Goal: Check status: Check status

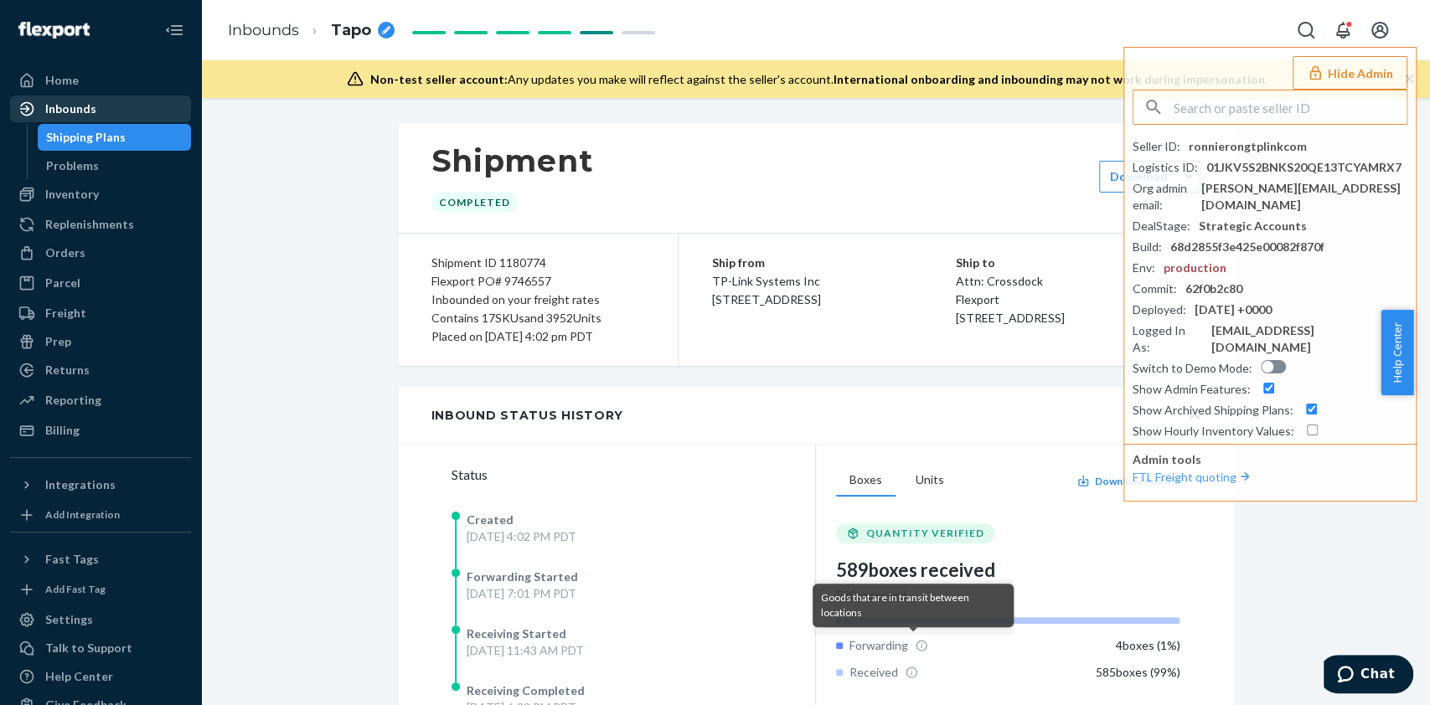
click at [127, 101] on div "Inbounds" at bounding box center [101, 108] width 178 height 23
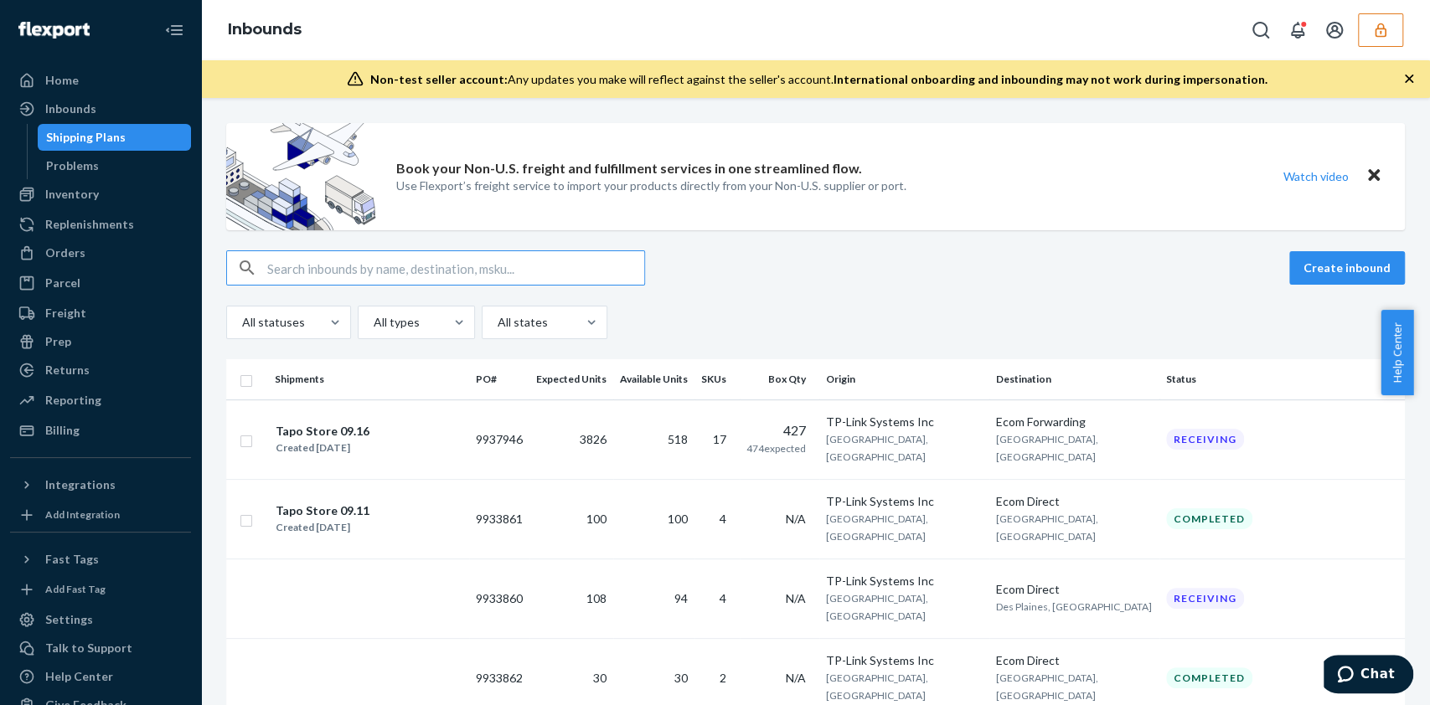
paste input "9746573"
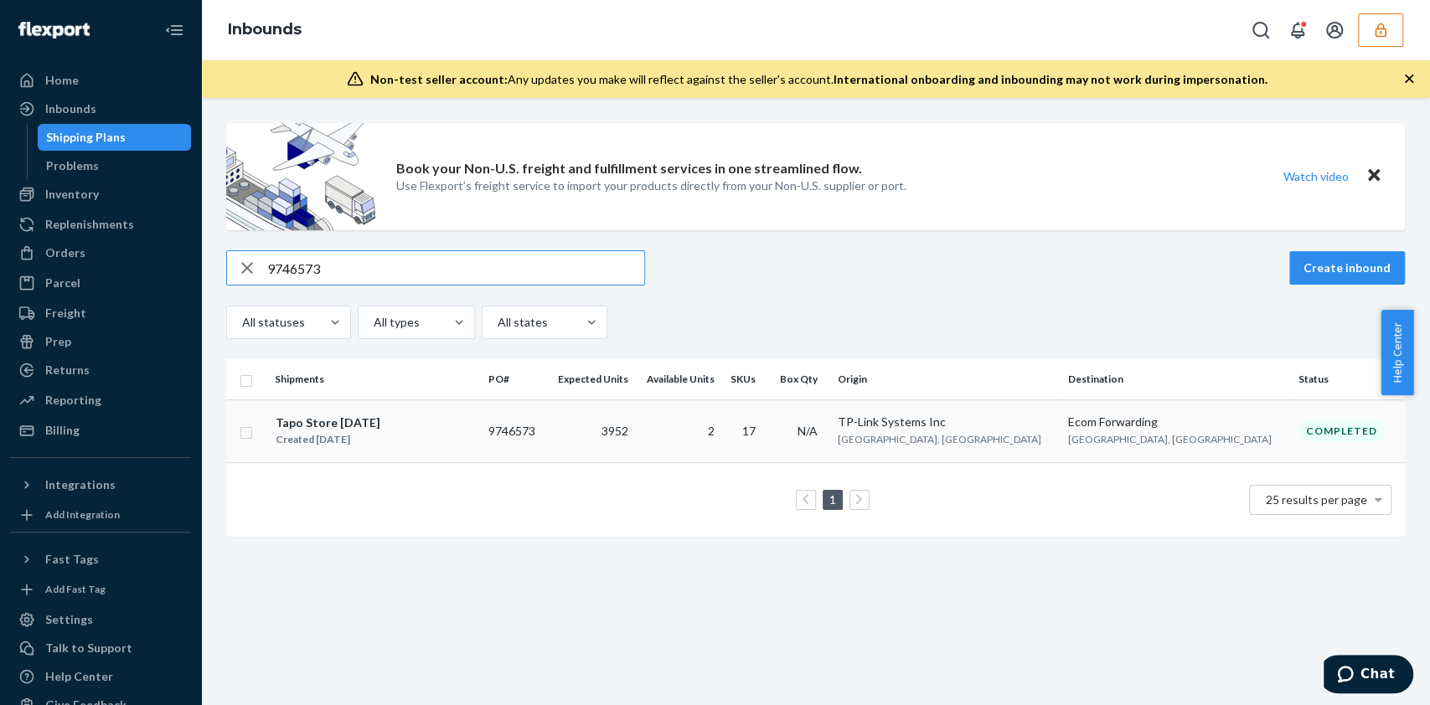
type input "9746573"
click at [721, 440] on td "2" at bounding box center [678, 431] width 86 height 63
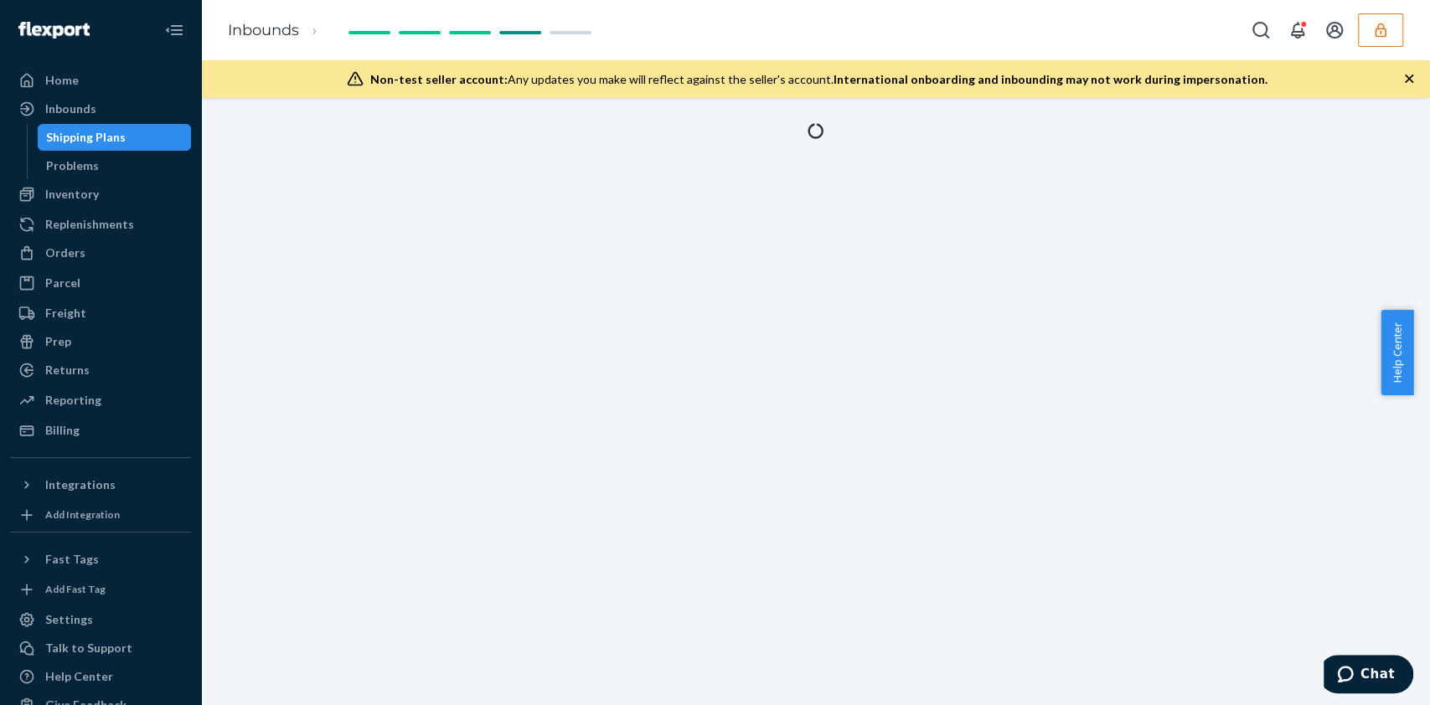
click at [874, 319] on div at bounding box center [815, 401] width 1229 height 607
drag, startPoint x: 716, startPoint y: 281, endPoint x: 647, endPoint y: 201, distance: 105.7
click at [673, 224] on div at bounding box center [815, 401] width 1229 height 607
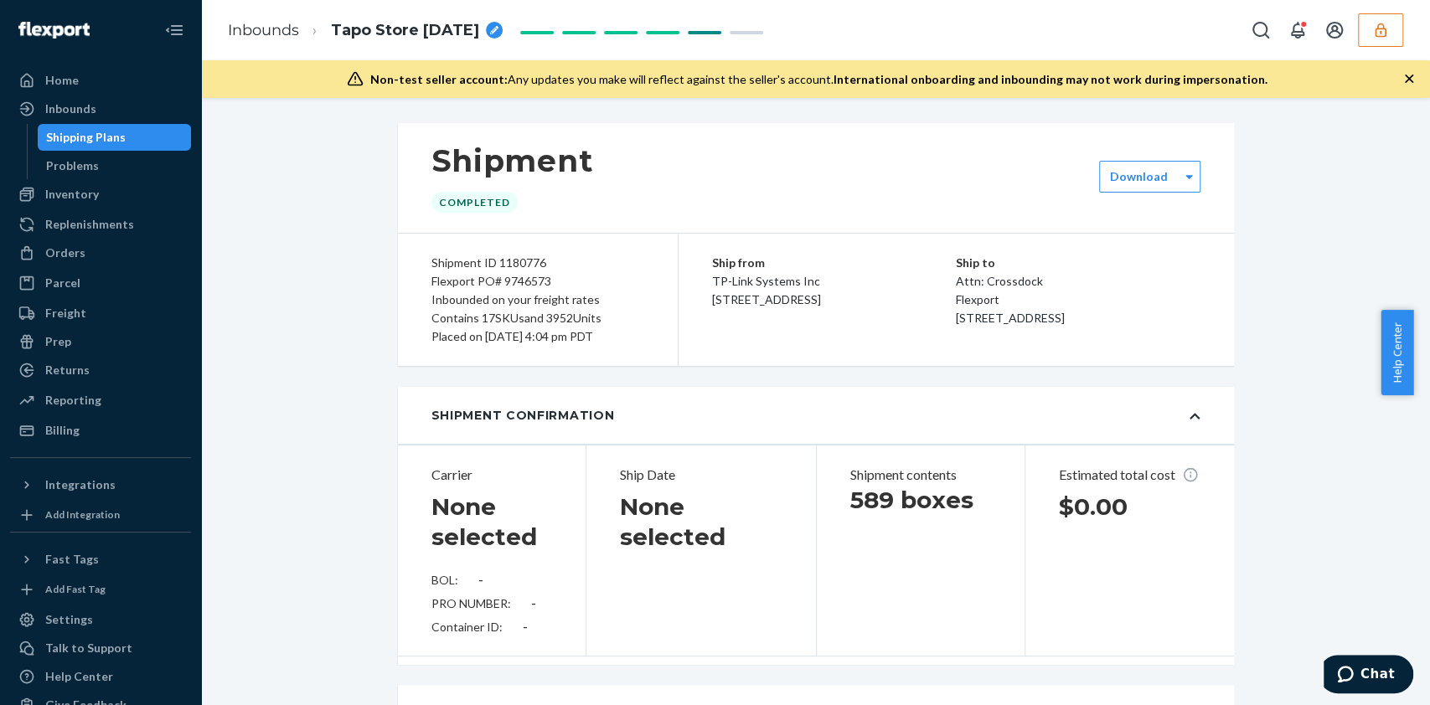
type input "4007034193"
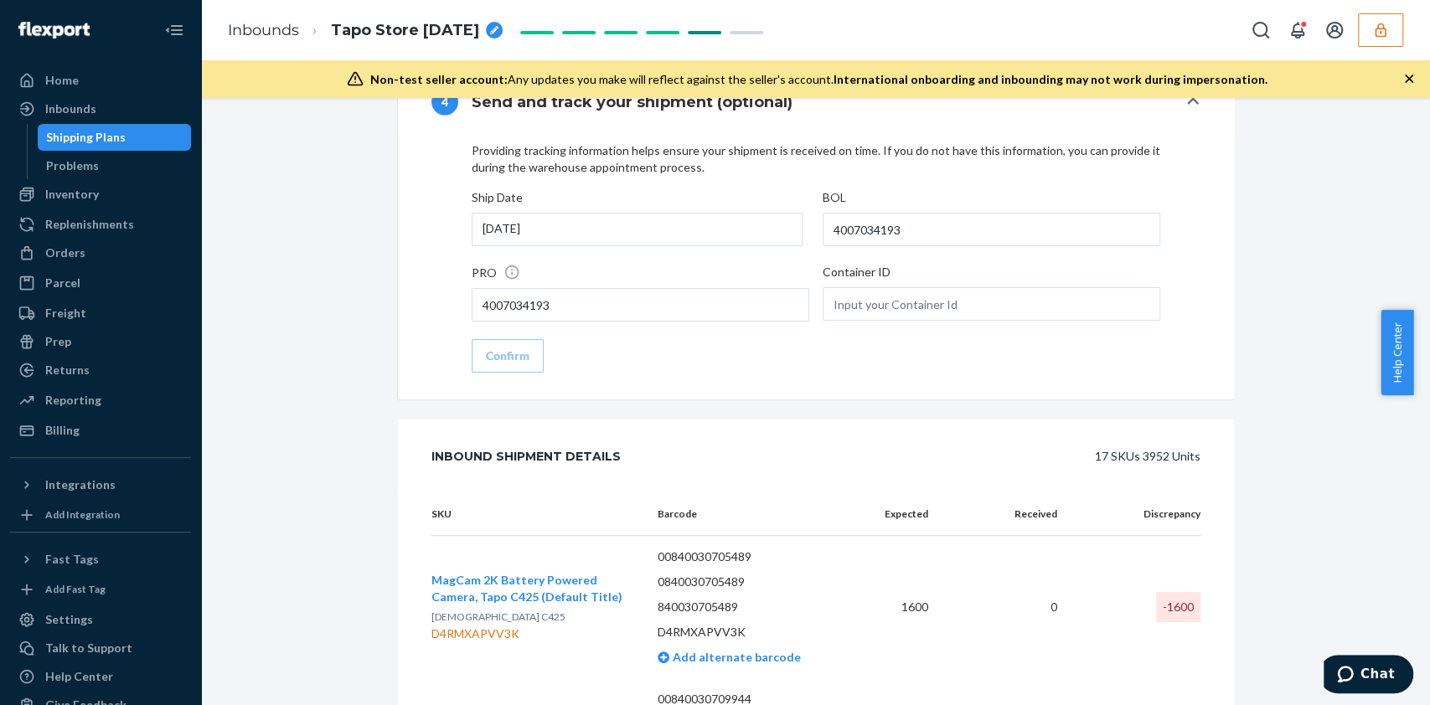
scroll to position [2368, 0]
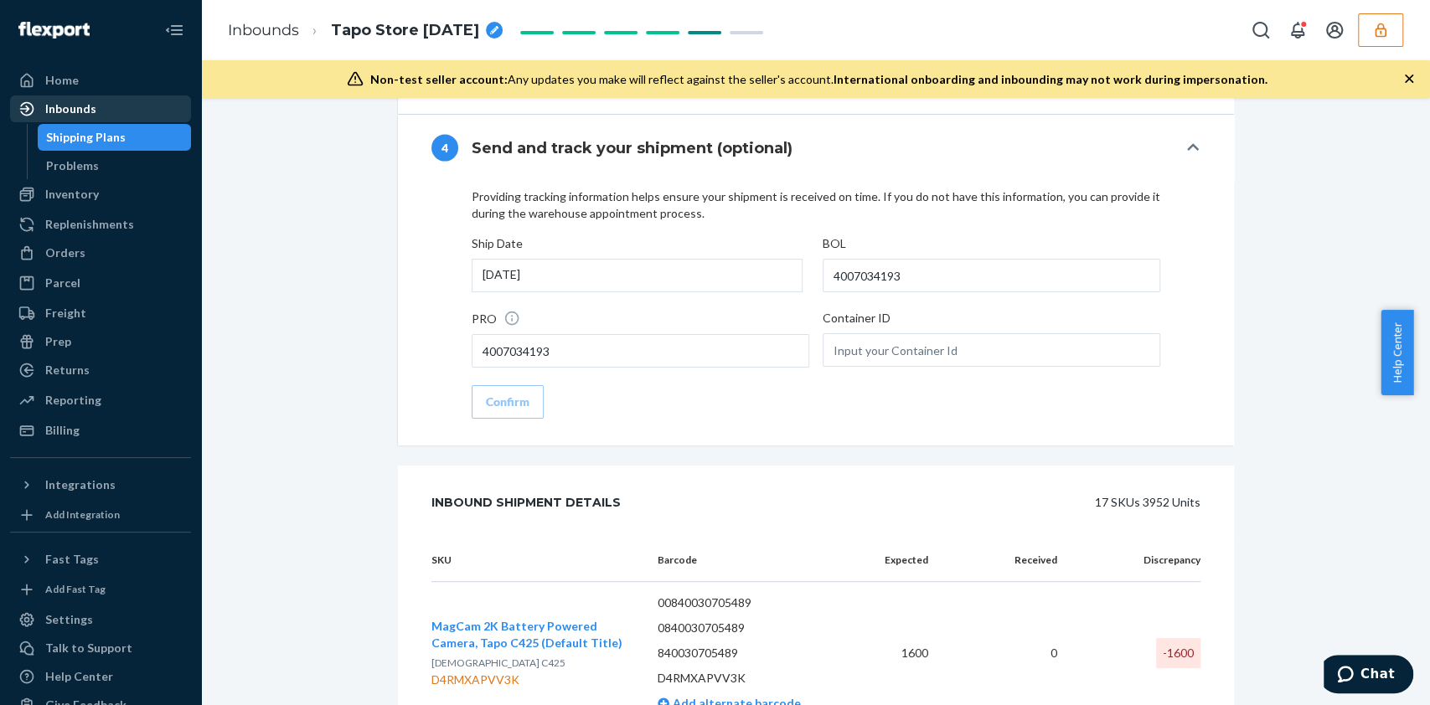
drag, startPoint x: 113, startPoint y: 95, endPoint x: 121, endPoint y: 97, distance: 8.5
click at [113, 95] on link "Inbounds" at bounding box center [100, 108] width 181 height 27
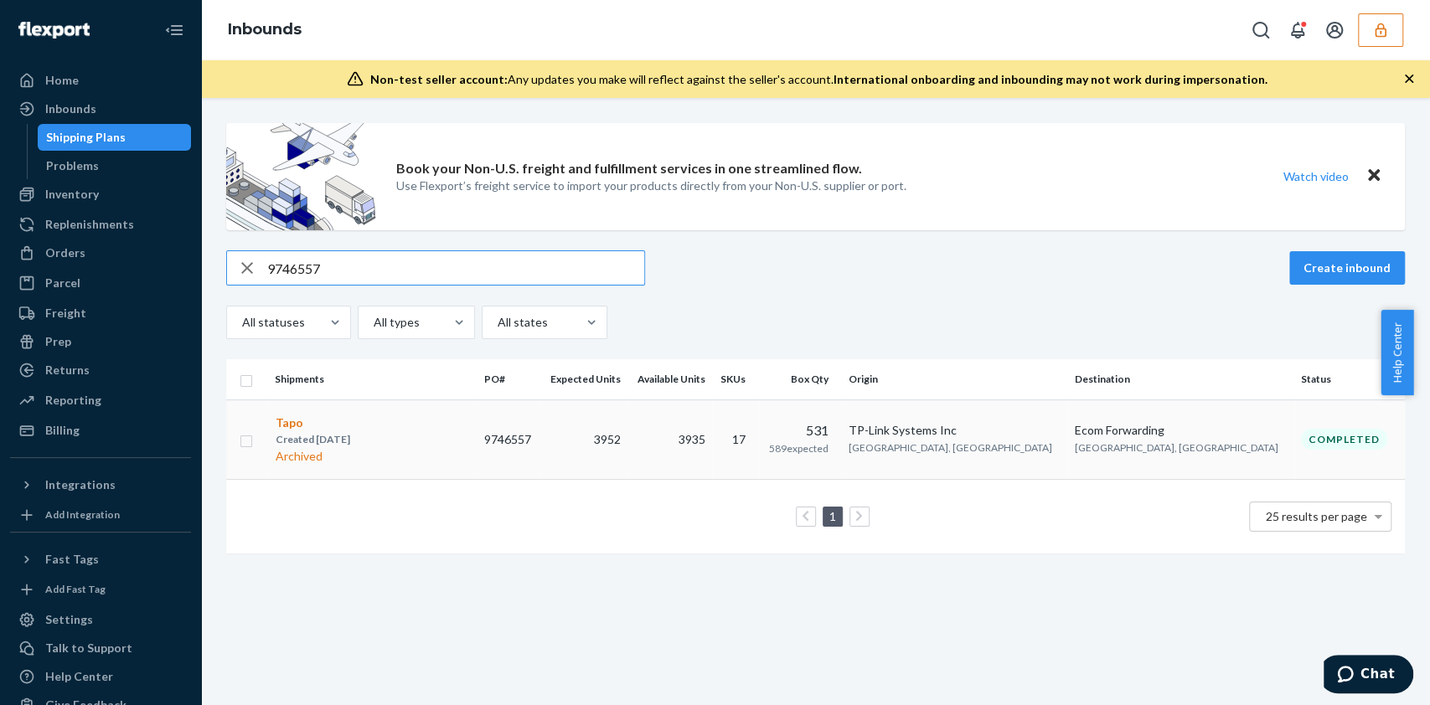
type input "9746557"
click at [712, 444] on td "3935" at bounding box center [669, 440] width 85 height 80
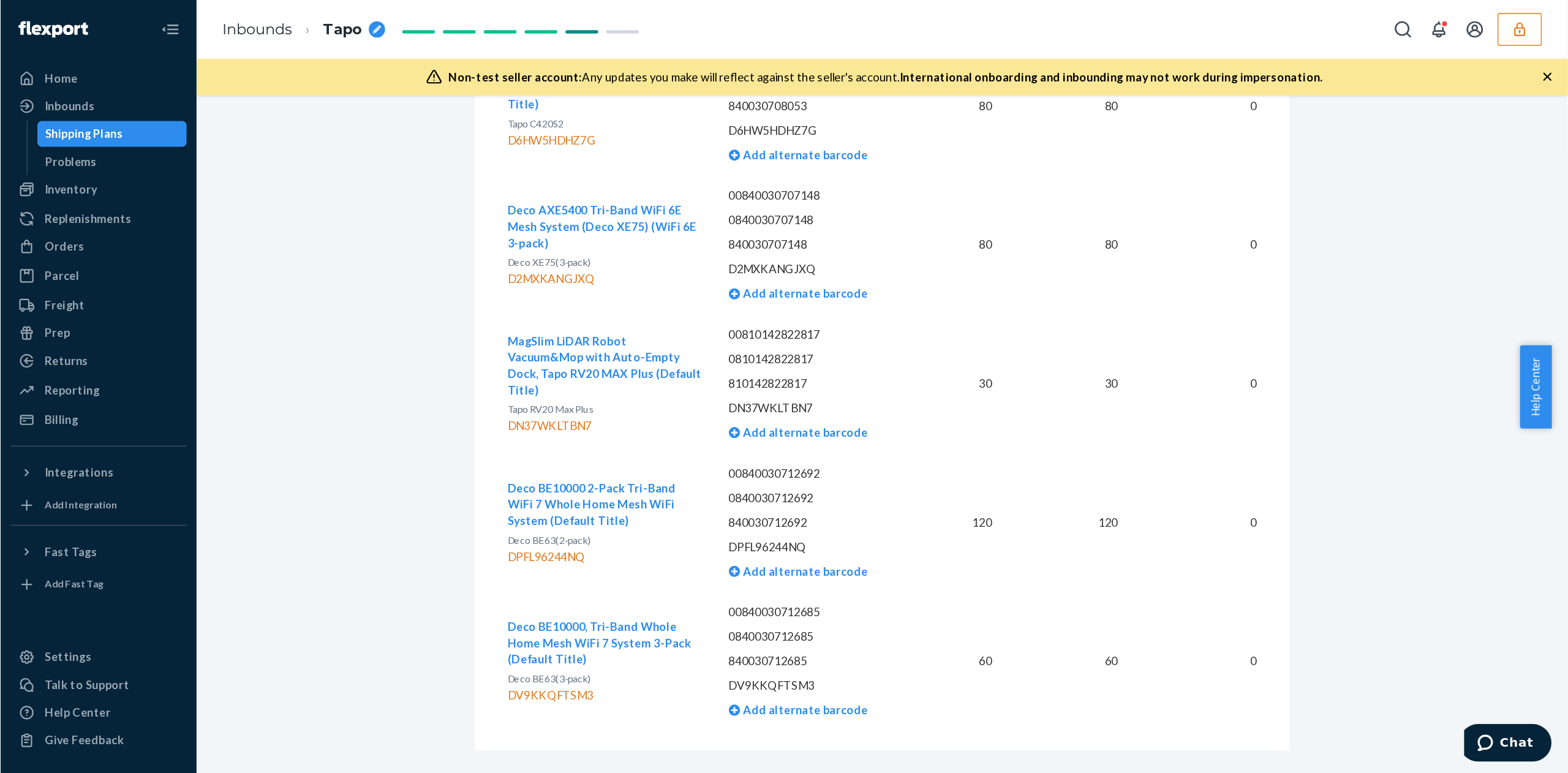
scroll to position [3210, 0]
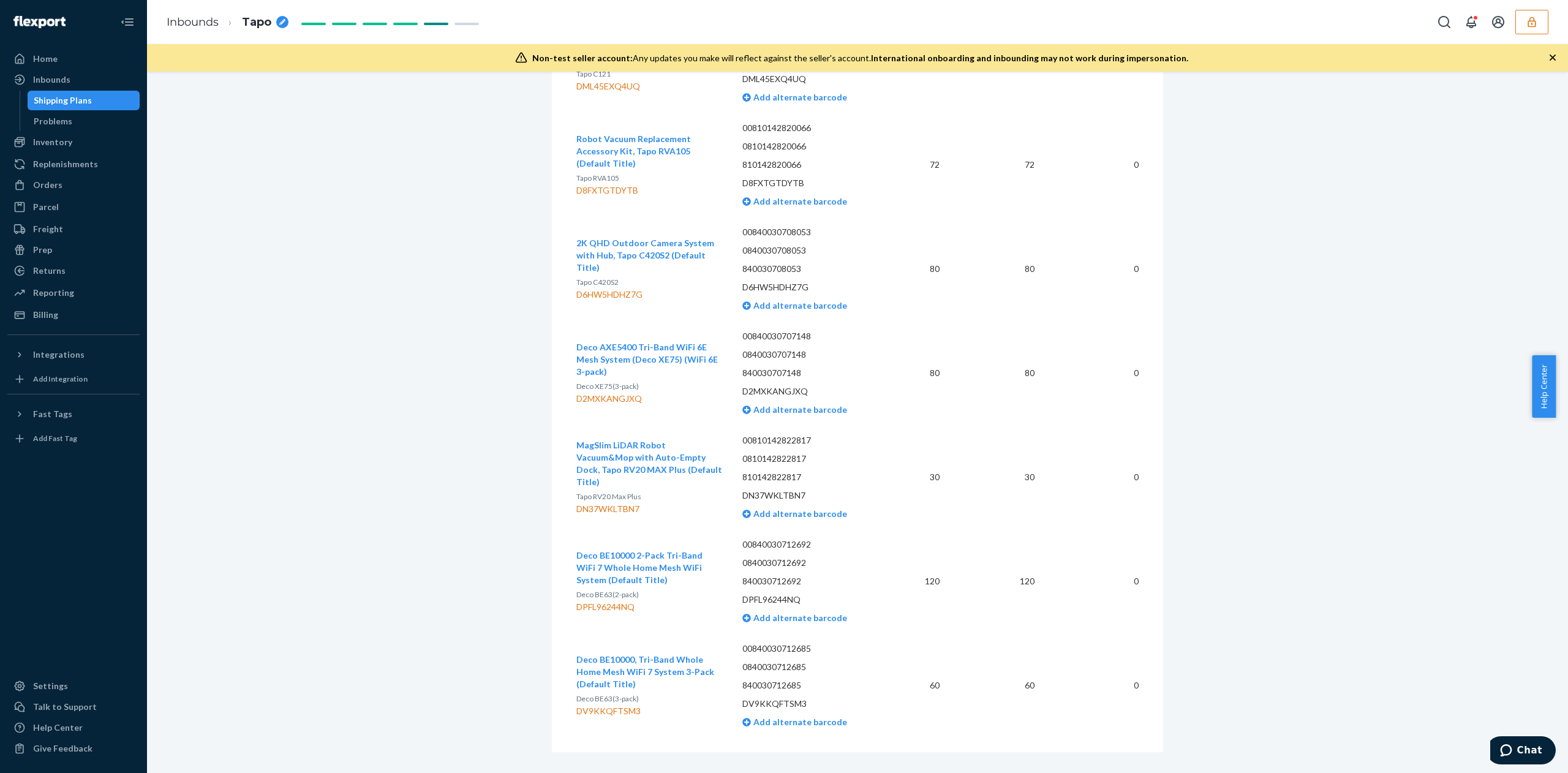
drag, startPoint x: 1020, startPoint y: 1, endPoint x: 427, endPoint y: 293, distance: 661.0
drag, startPoint x: 429, startPoint y: 439, endPoint x: 426, endPoint y: 426, distance: 13.3
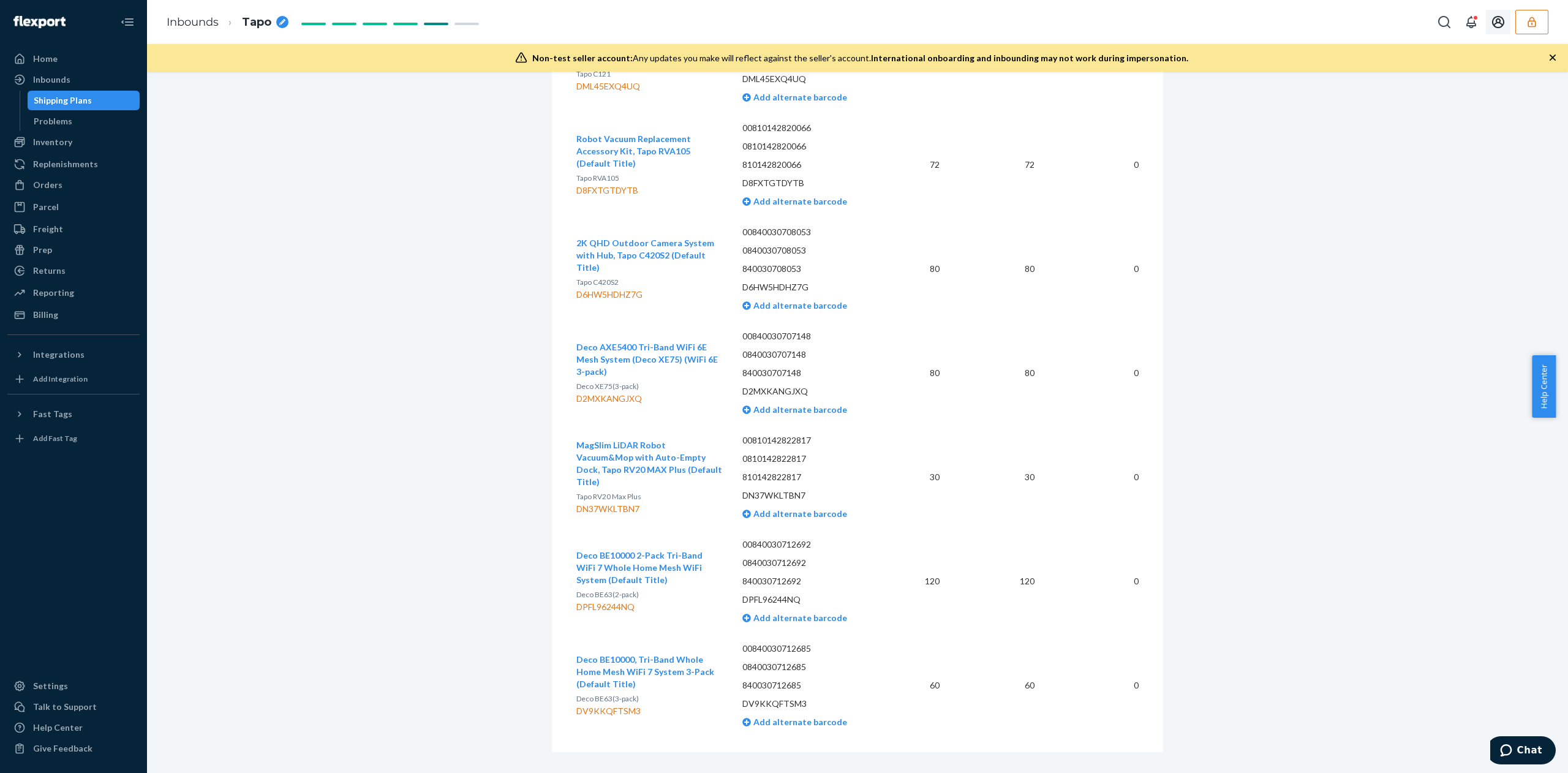
click at [1045, 26] on button "button" at bounding box center [1531, 22] width 33 height 25
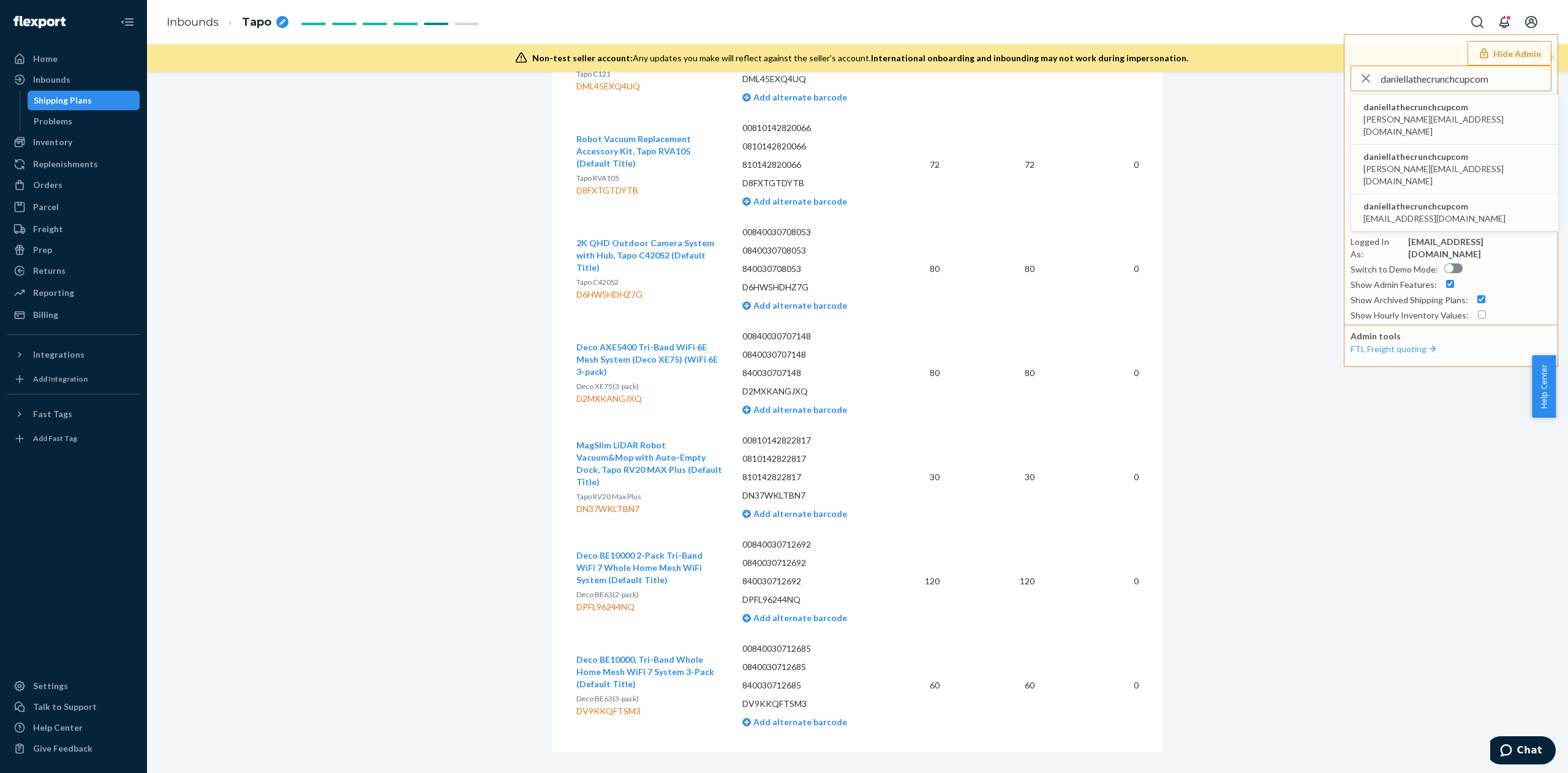
type input "daniellathecrunchcupcom"
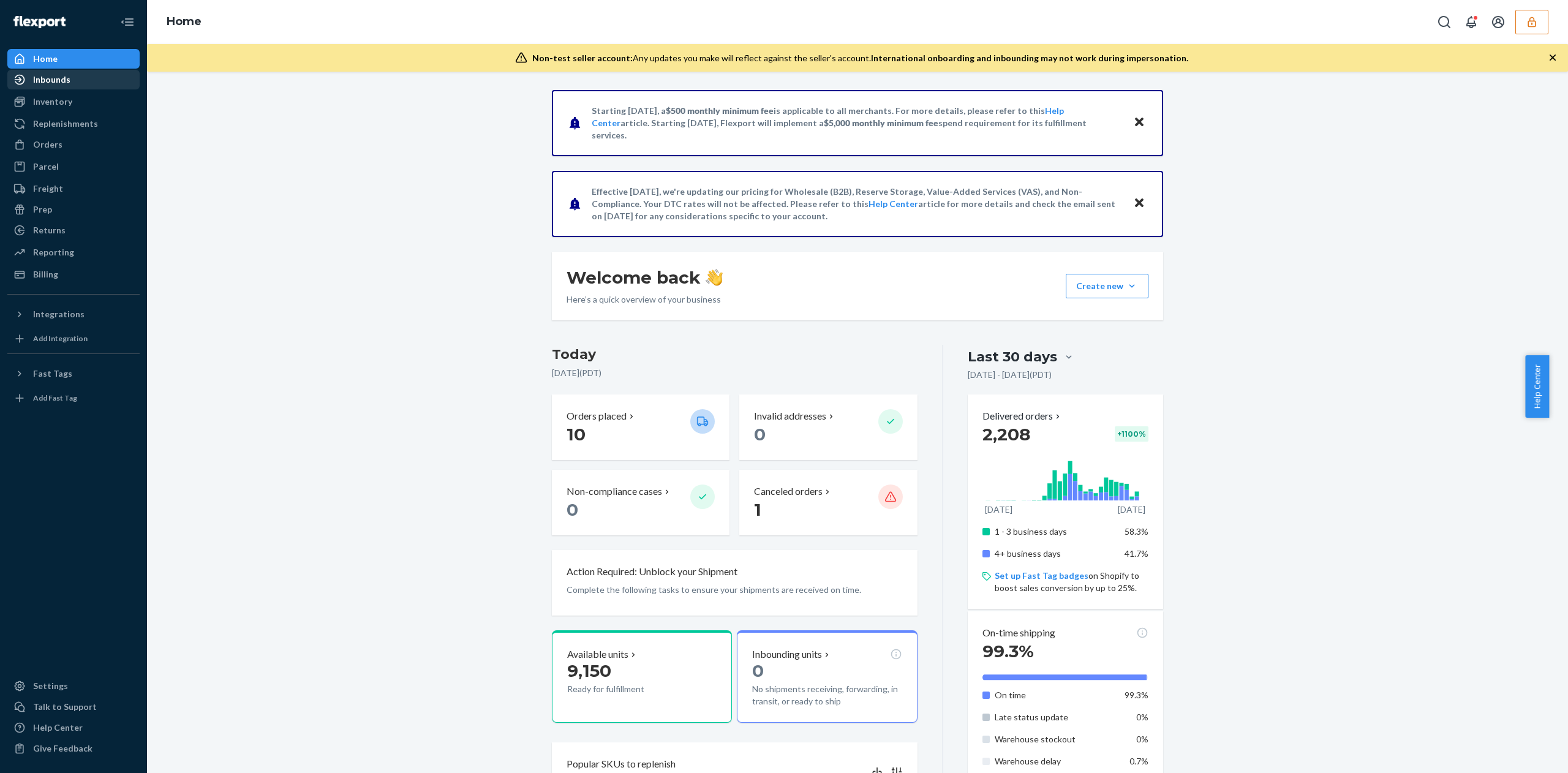
click at [69, 71] on div "Inbounds" at bounding box center [74, 79] width 130 height 17
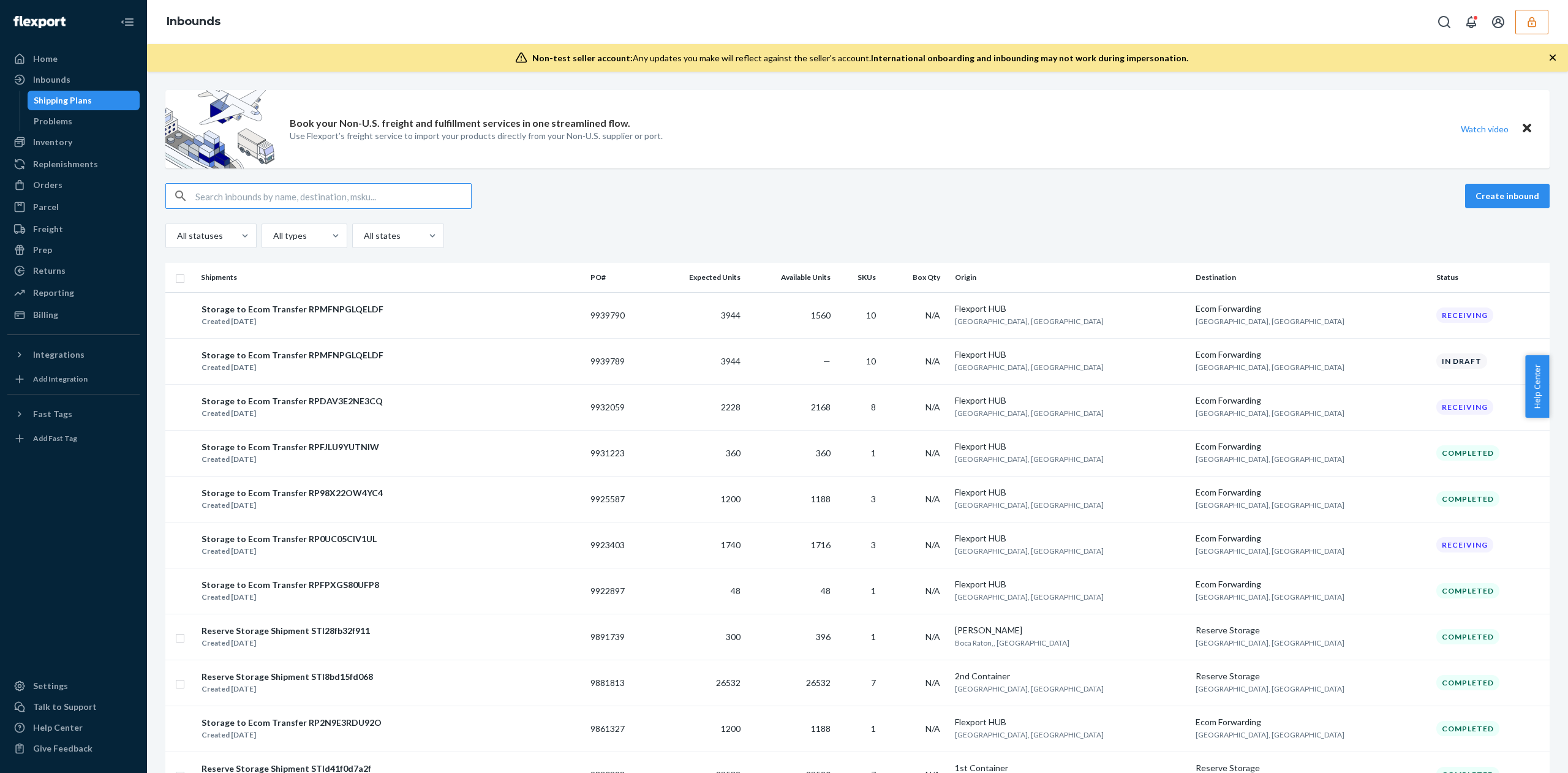
click at [346, 195] on input "text" at bounding box center [333, 196] width 276 height 25
type input "9940511"
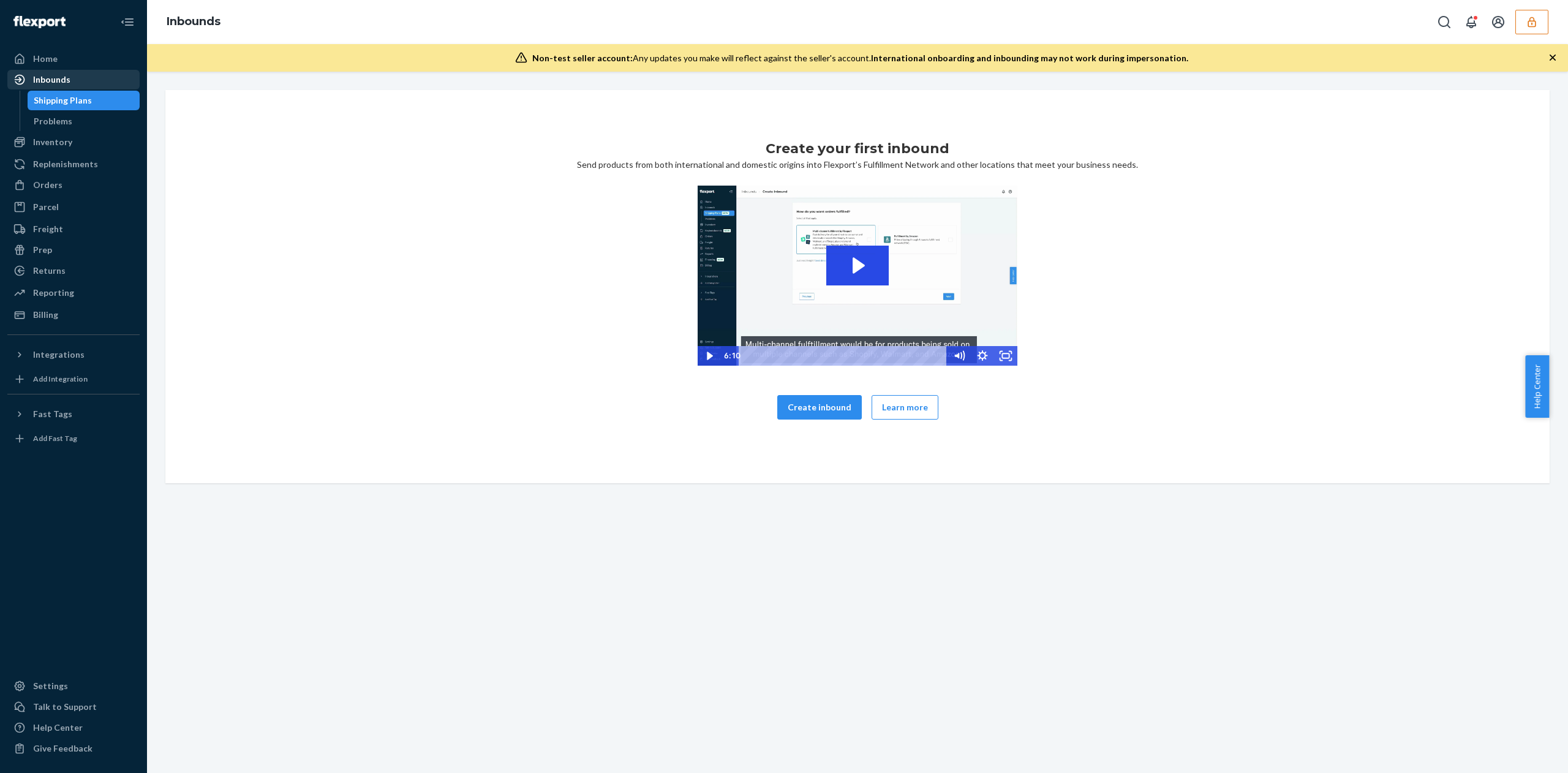
click at [105, 80] on div "Inbounds" at bounding box center [74, 79] width 130 height 17
click at [59, 122] on div "Problems" at bounding box center [53, 121] width 39 height 12
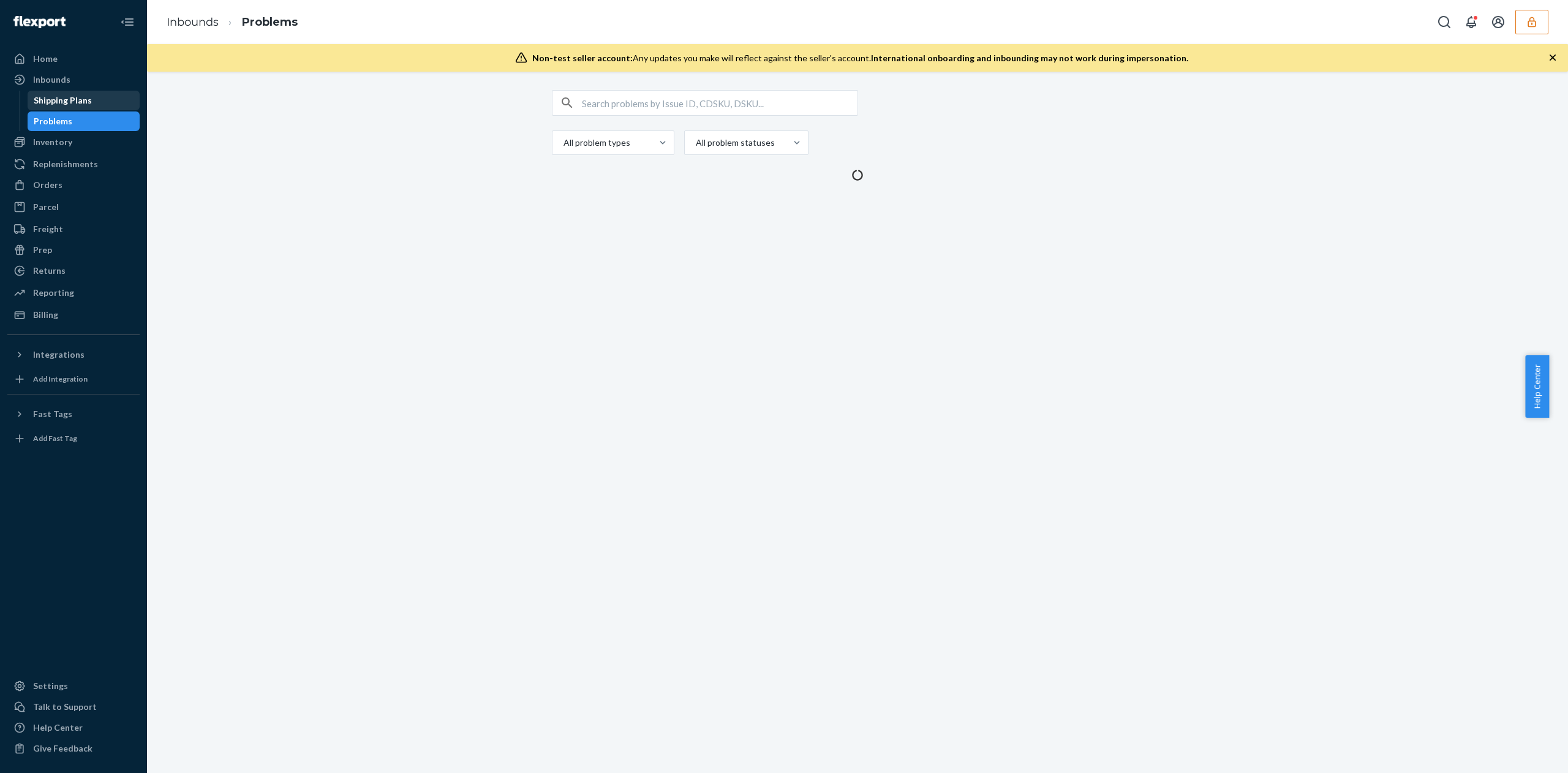
click at [59, 89] on div "Inbounds Shipping Plans Problems" at bounding box center [73, 100] width 132 height 61
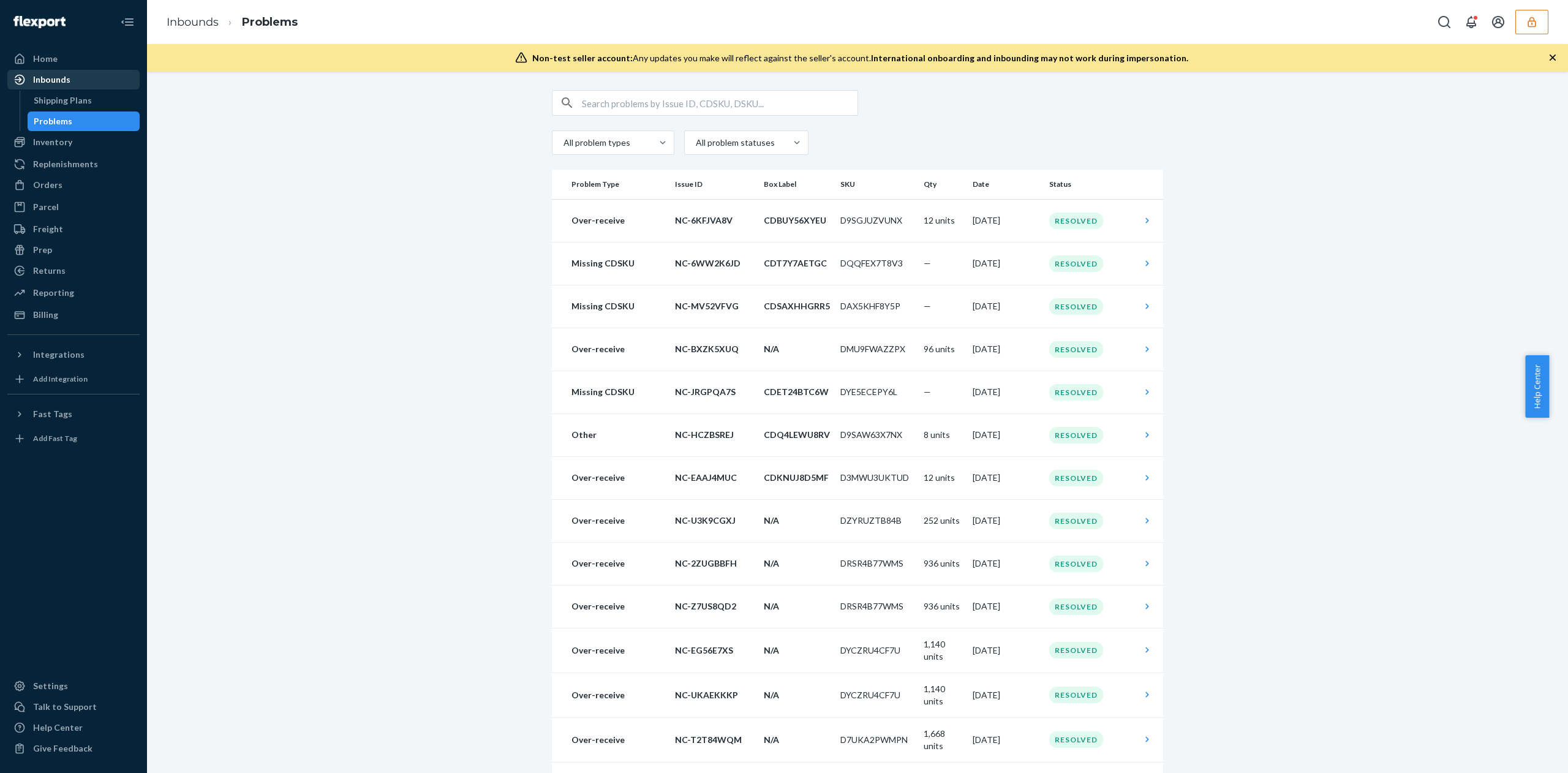
click at [59, 81] on div "Inbounds" at bounding box center [51, 80] width 37 height 12
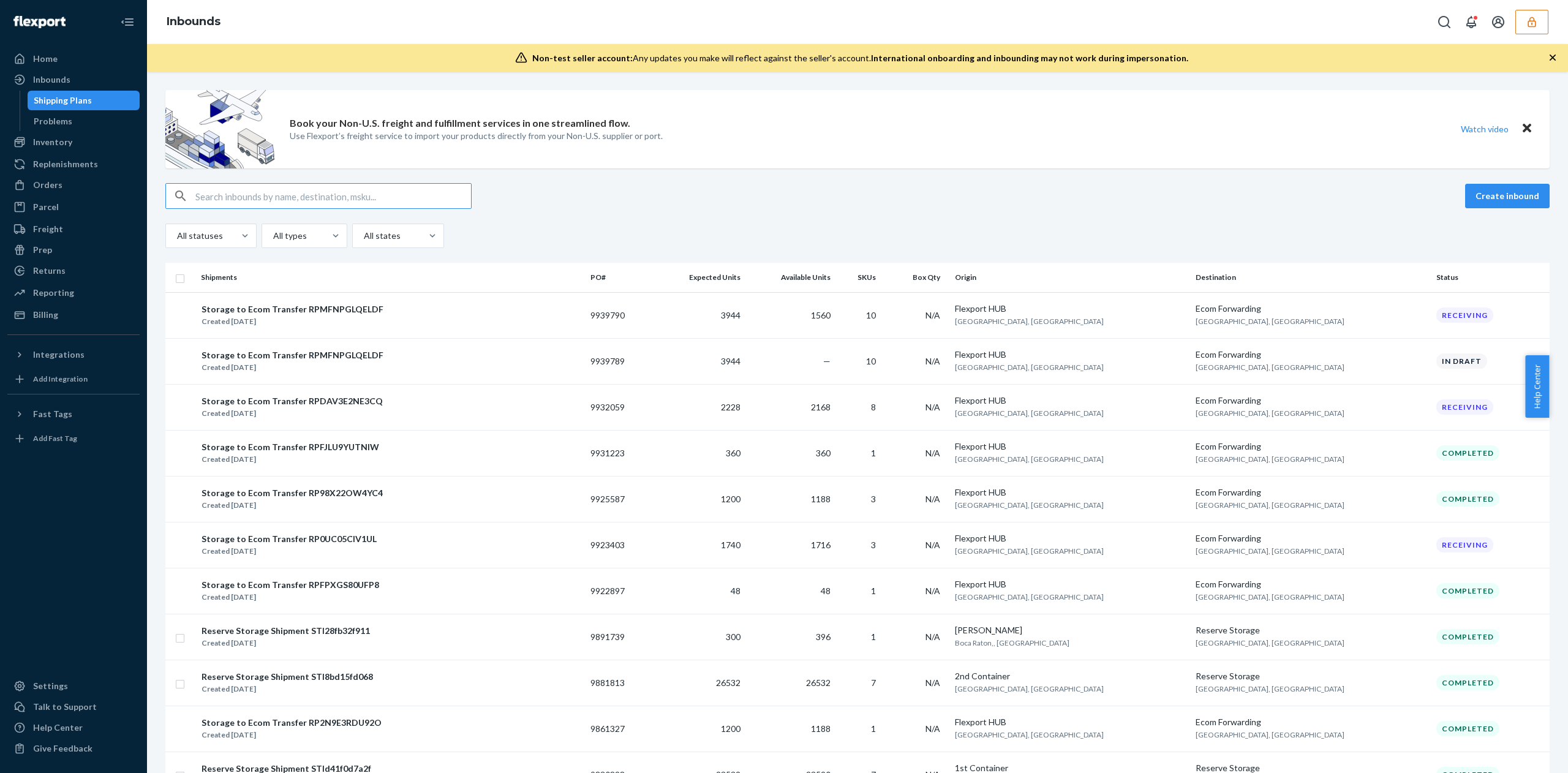
type input "9940511"
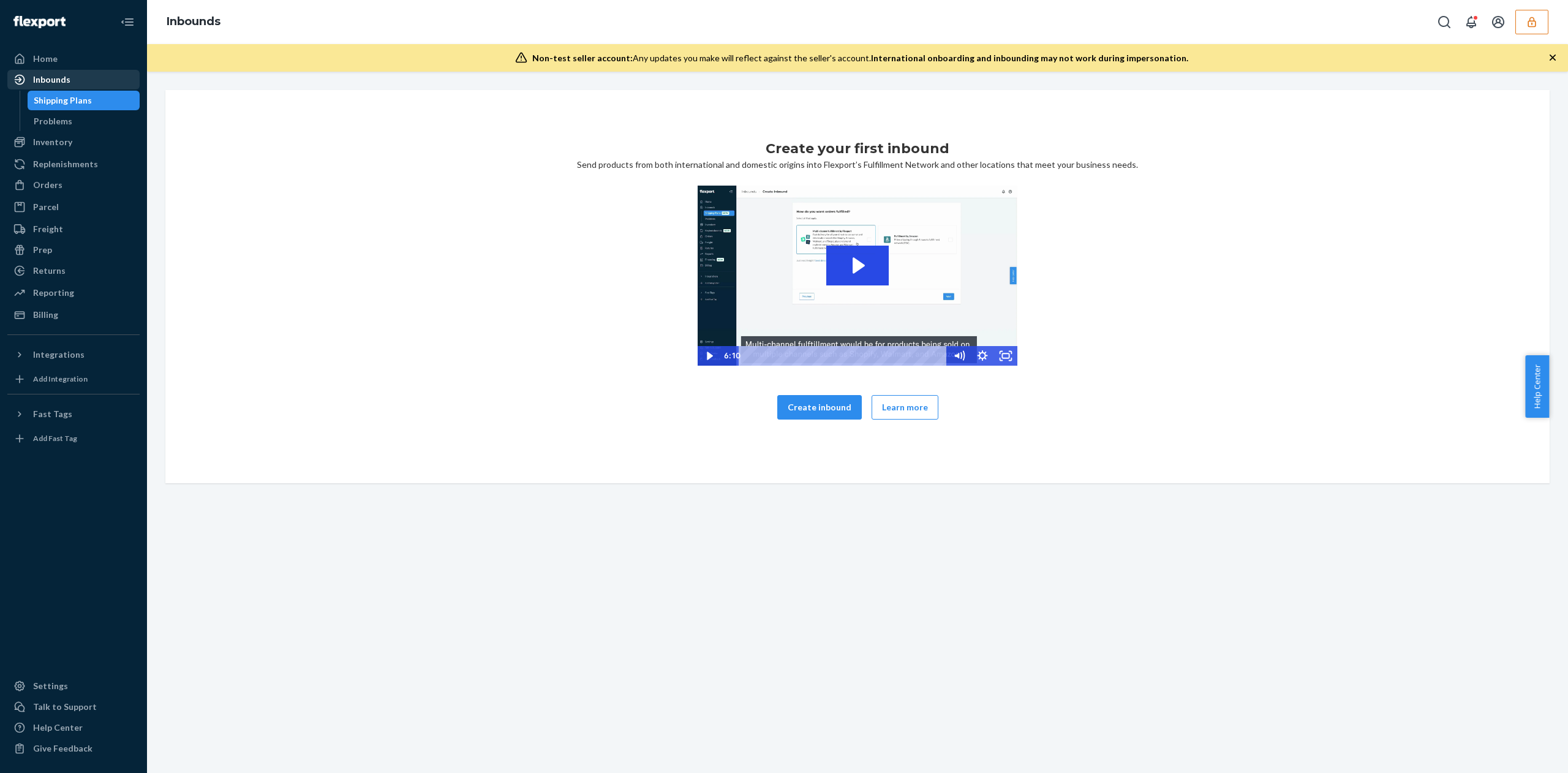
click at [64, 83] on div "Inbounds" at bounding box center [51, 80] width 37 height 12
click at [64, 80] on div "Inbounds" at bounding box center [51, 80] width 37 height 12
click at [75, 115] on div "Problems" at bounding box center [83, 121] width 110 height 17
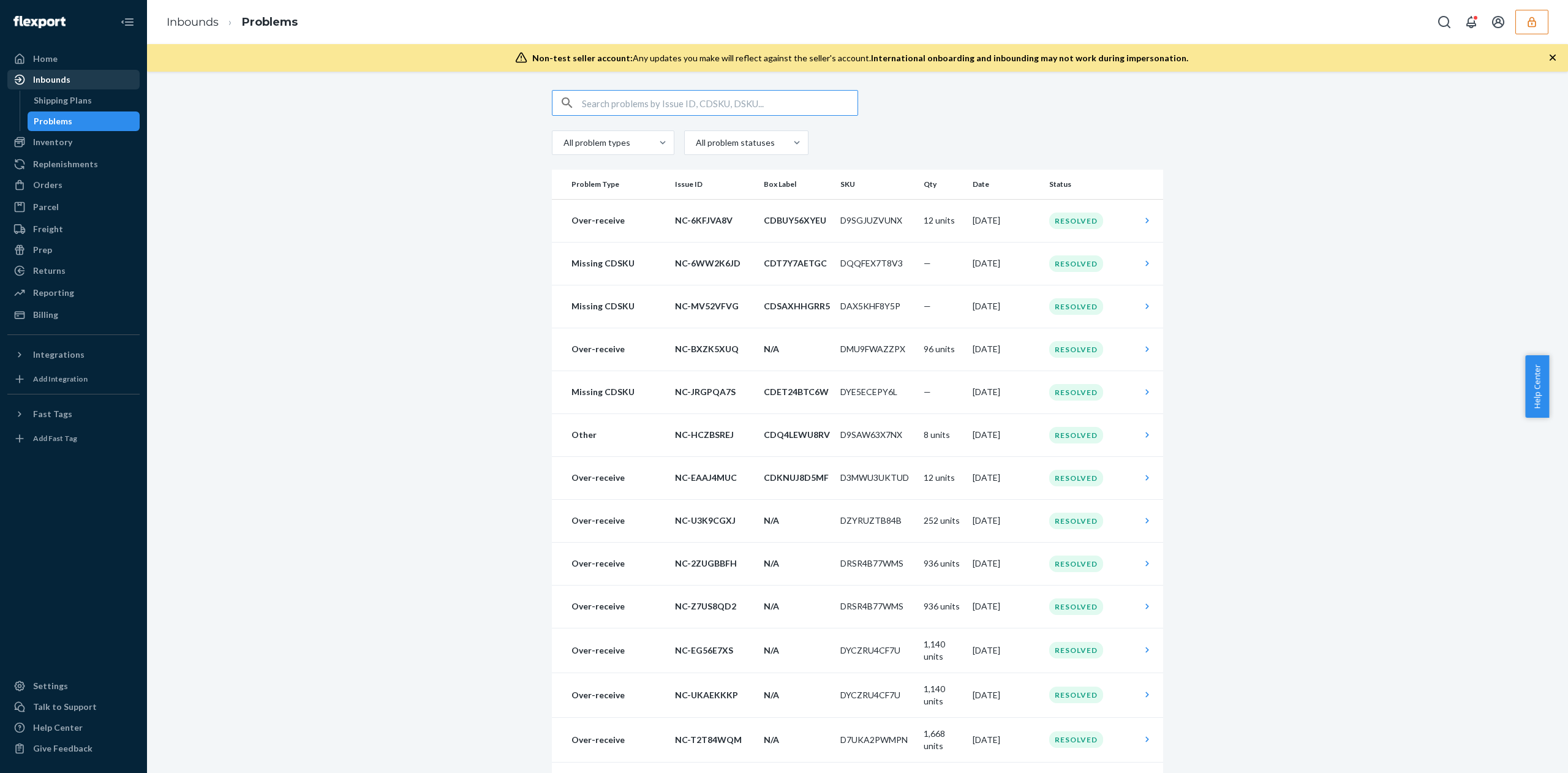
click at [60, 72] on div "Inbounds" at bounding box center [74, 79] width 130 height 17
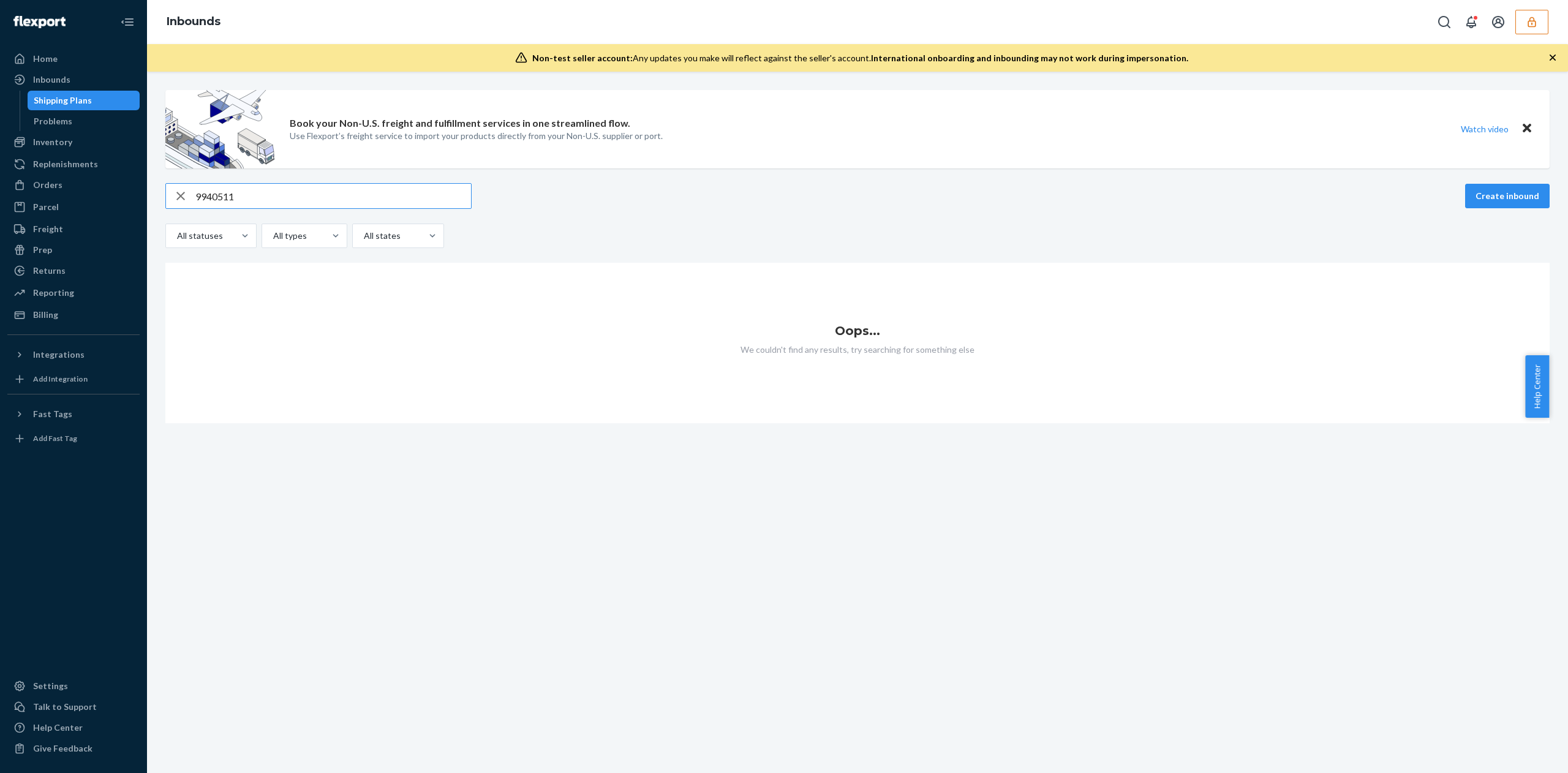
click at [197, 194] on input "9940511" at bounding box center [333, 196] width 276 height 25
type input "9940511"
click at [1542, 20] on button "button" at bounding box center [1531, 22] width 33 height 25
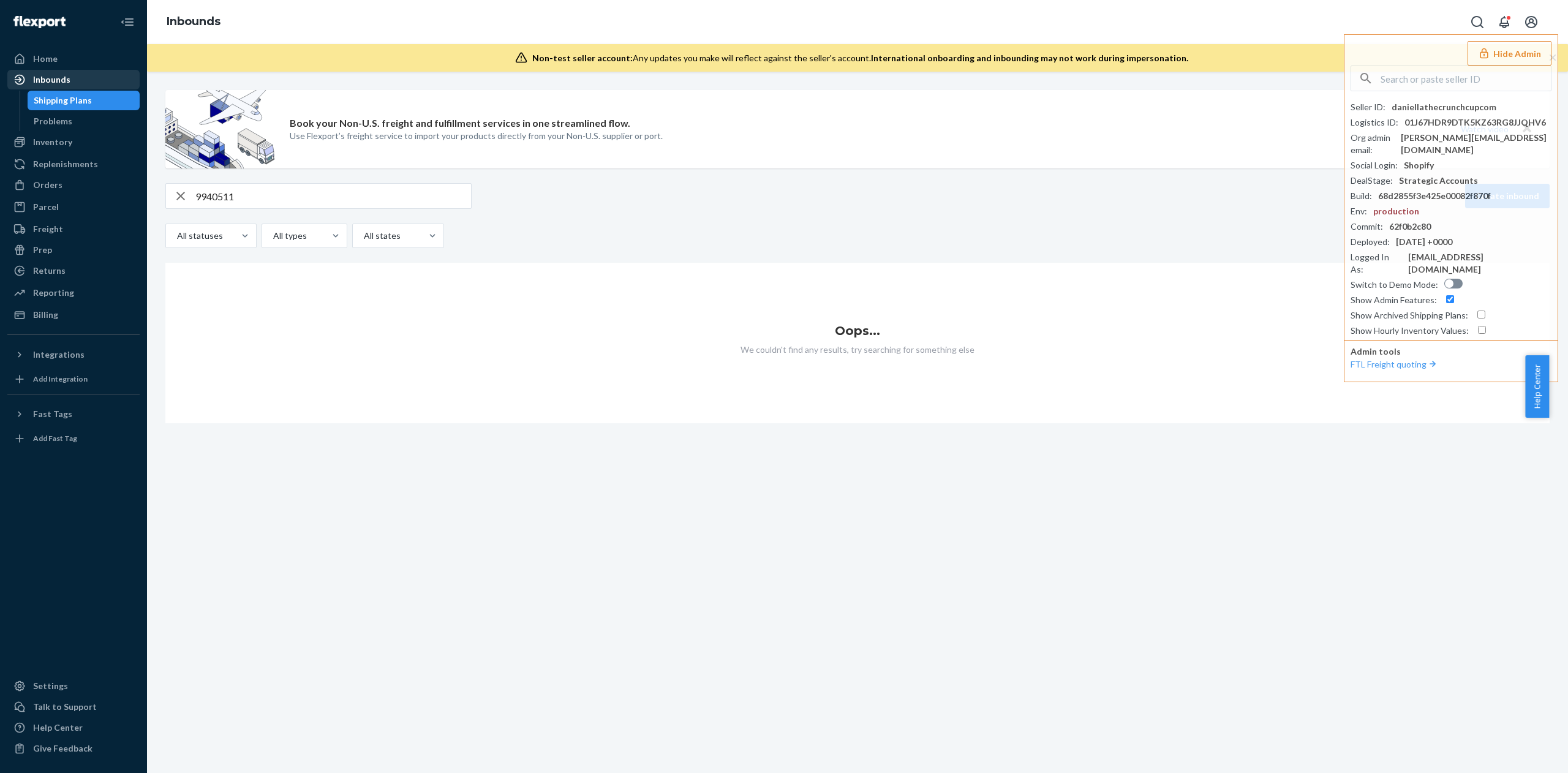
click at [71, 75] on div "Inbounds" at bounding box center [74, 79] width 130 height 17
click at [263, 203] on input "9940511" at bounding box center [333, 196] width 276 height 25
click at [1477, 311] on input "checkbox" at bounding box center [1481, 314] width 8 height 8
checkbox input "true"
click at [255, 195] on input "9940511" at bounding box center [333, 196] width 276 height 25
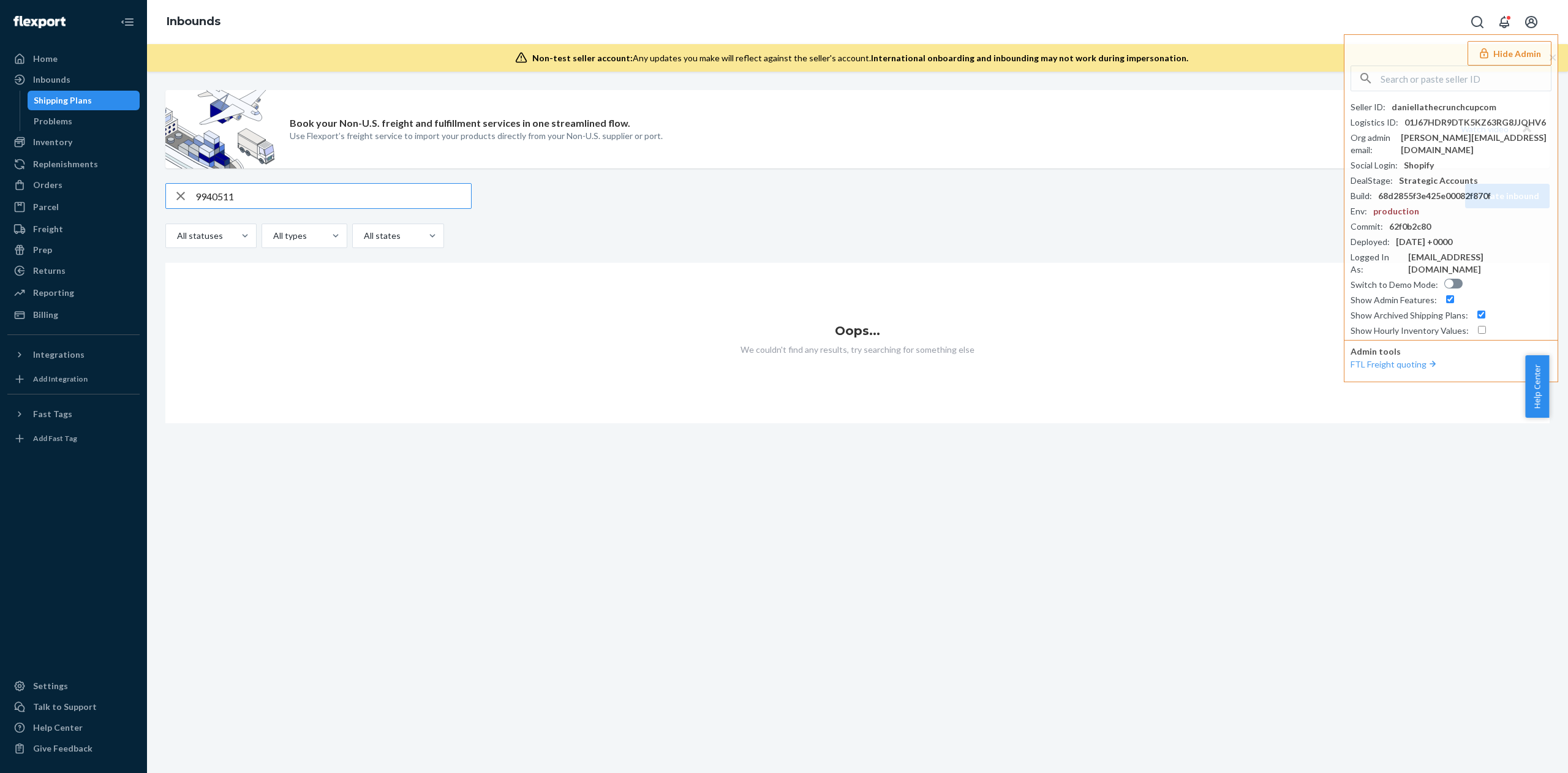
click at [197, 194] on input "9940511" at bounding box center [333, 196] width 276 height 25
click at [61, 69] on link "Inbounds" at bounding box center [73, 79] width 132 height 20
click at [265, 203] on input "9940511" at bounding box center [333, 196] width 276 height 25
click at [1398, 85] on input "text" at bounding box center [1466, 78] width 170 height 25
paste input "tomsurfdrycom"
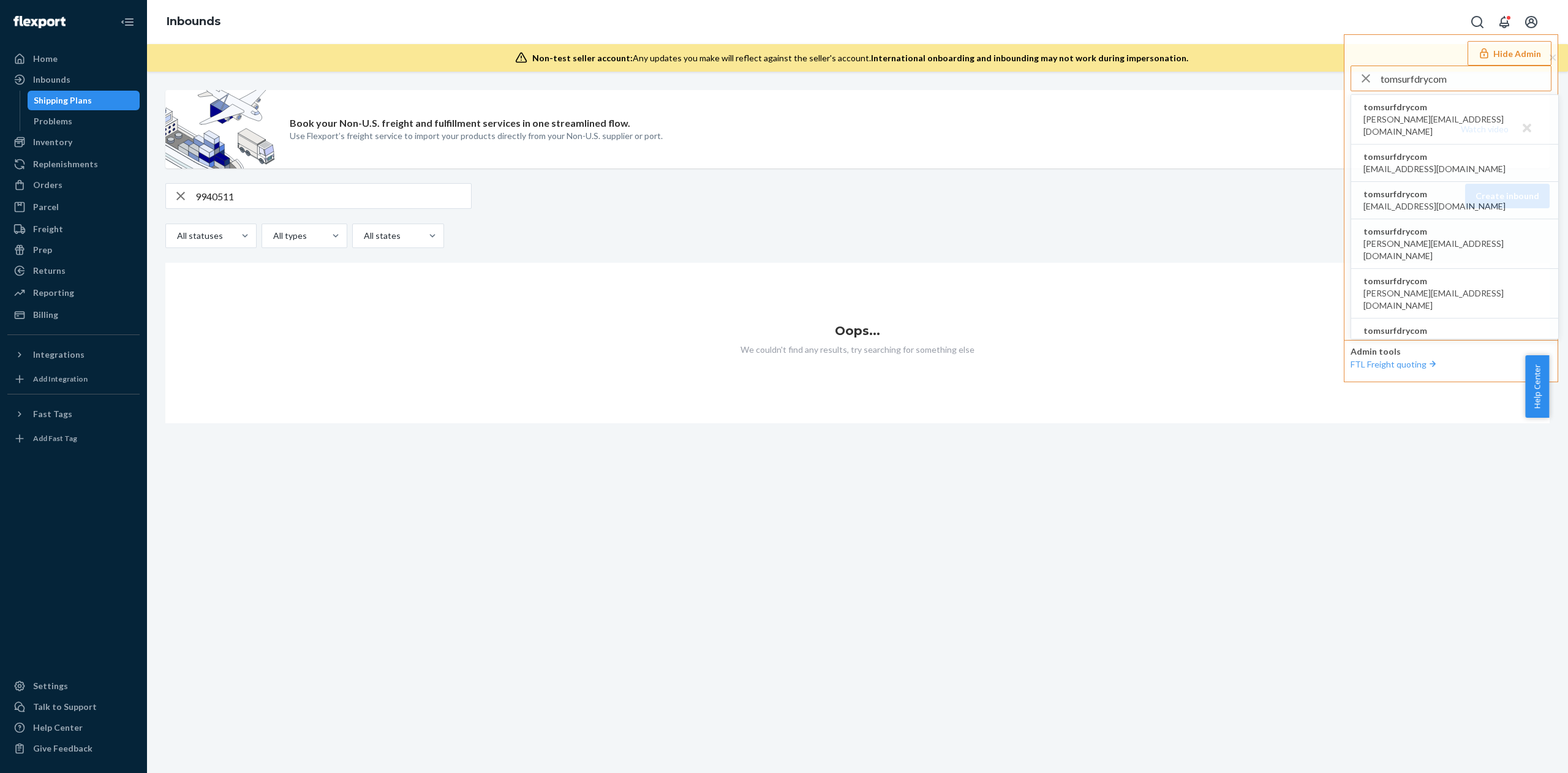
type input "tomsurfdrycom"
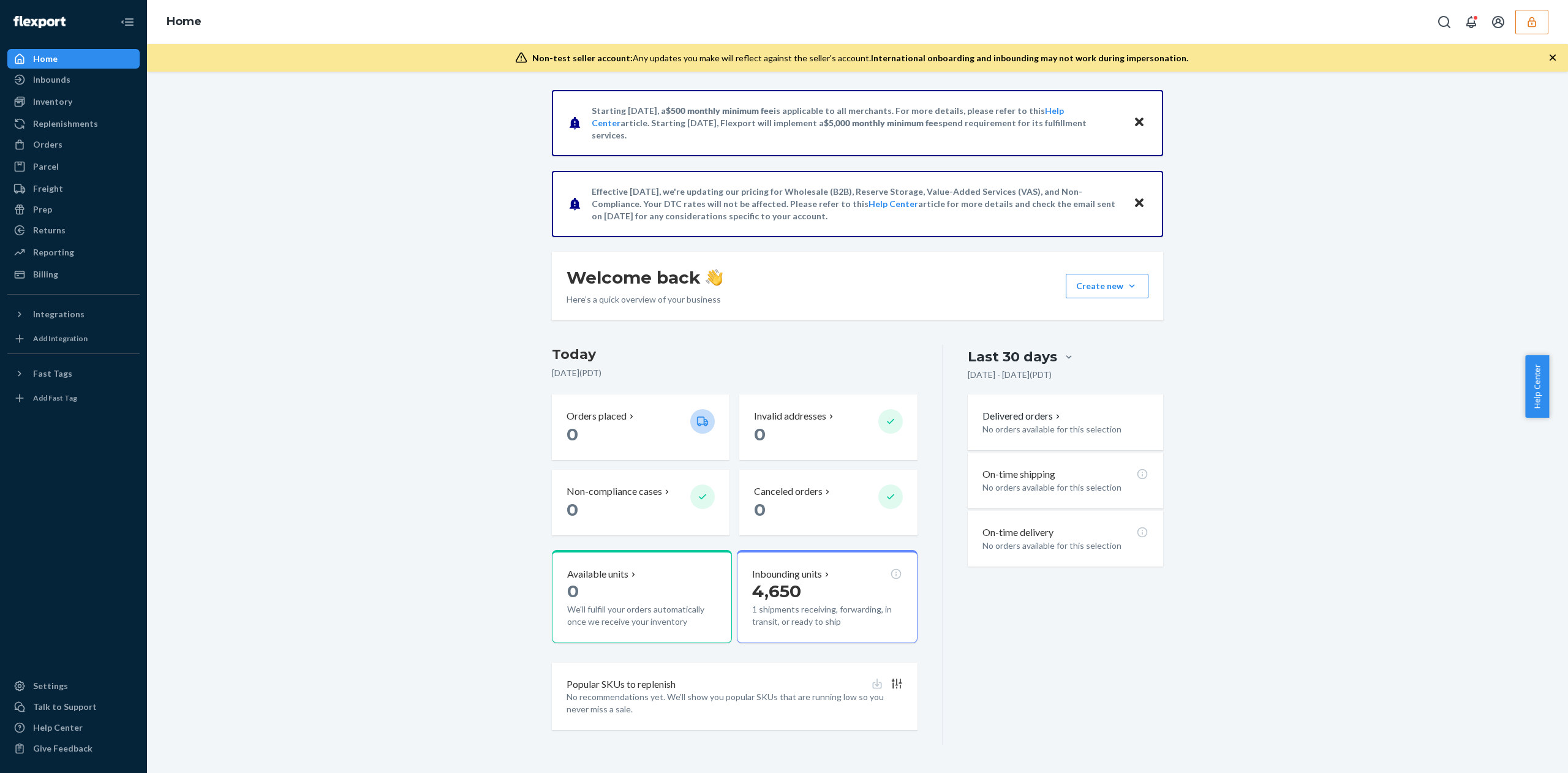
click at [74, 59] on div "Home" at bounding box center [74, 59] width 130 height 17
click at [67, 74] on div "Inbounds" at bounding box center [51, 80] width 37 height 12
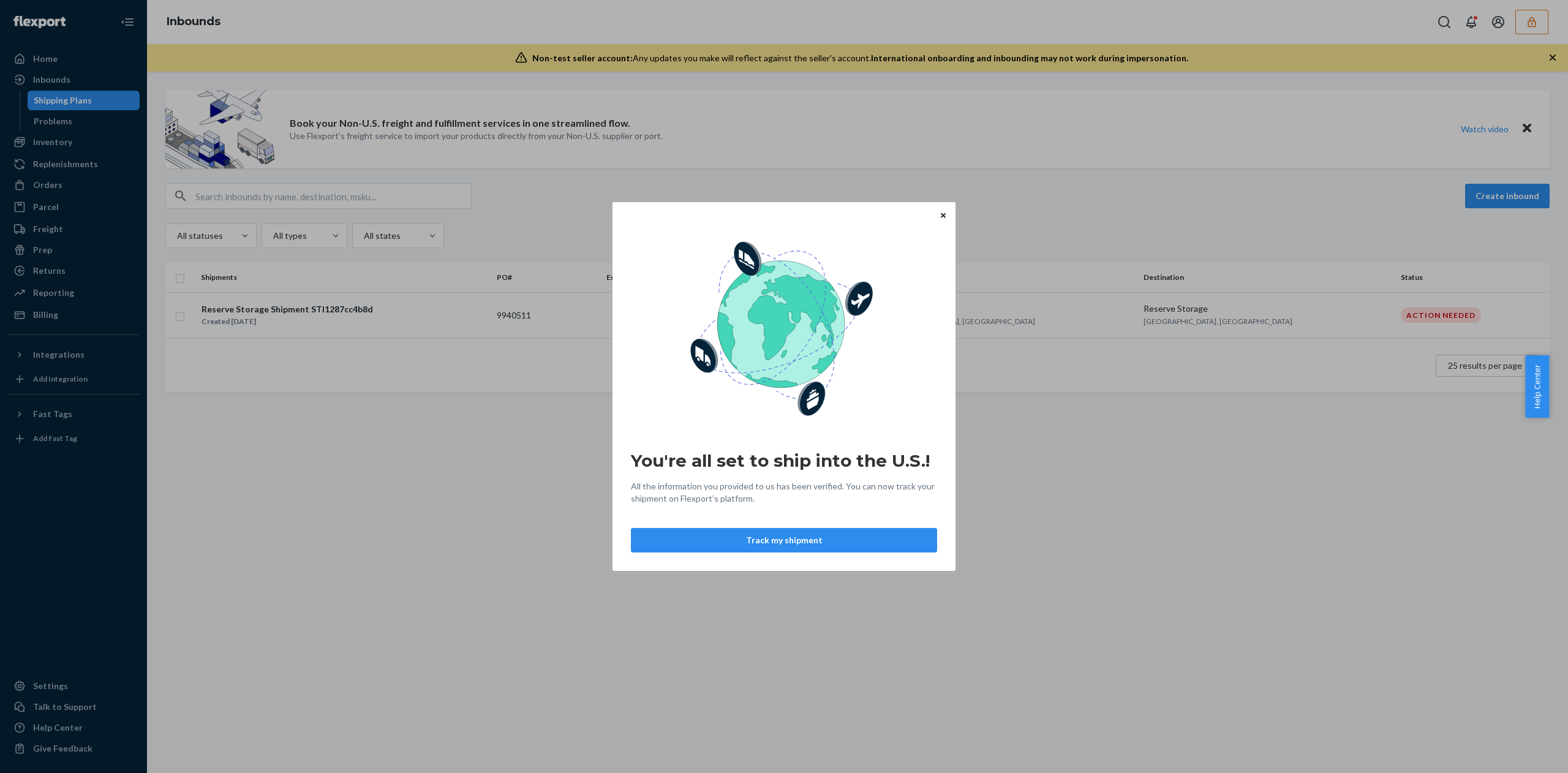
drag, startPoint x: 375, startPoint y: 205, endPoint x: 368, endPoint y: 194, distance: 13.0
click at [368, 194] on div "You're all set to ship into the U.S.! All the information you provided to us ha…" at bounding box center [784, 386] width 1568 height 773
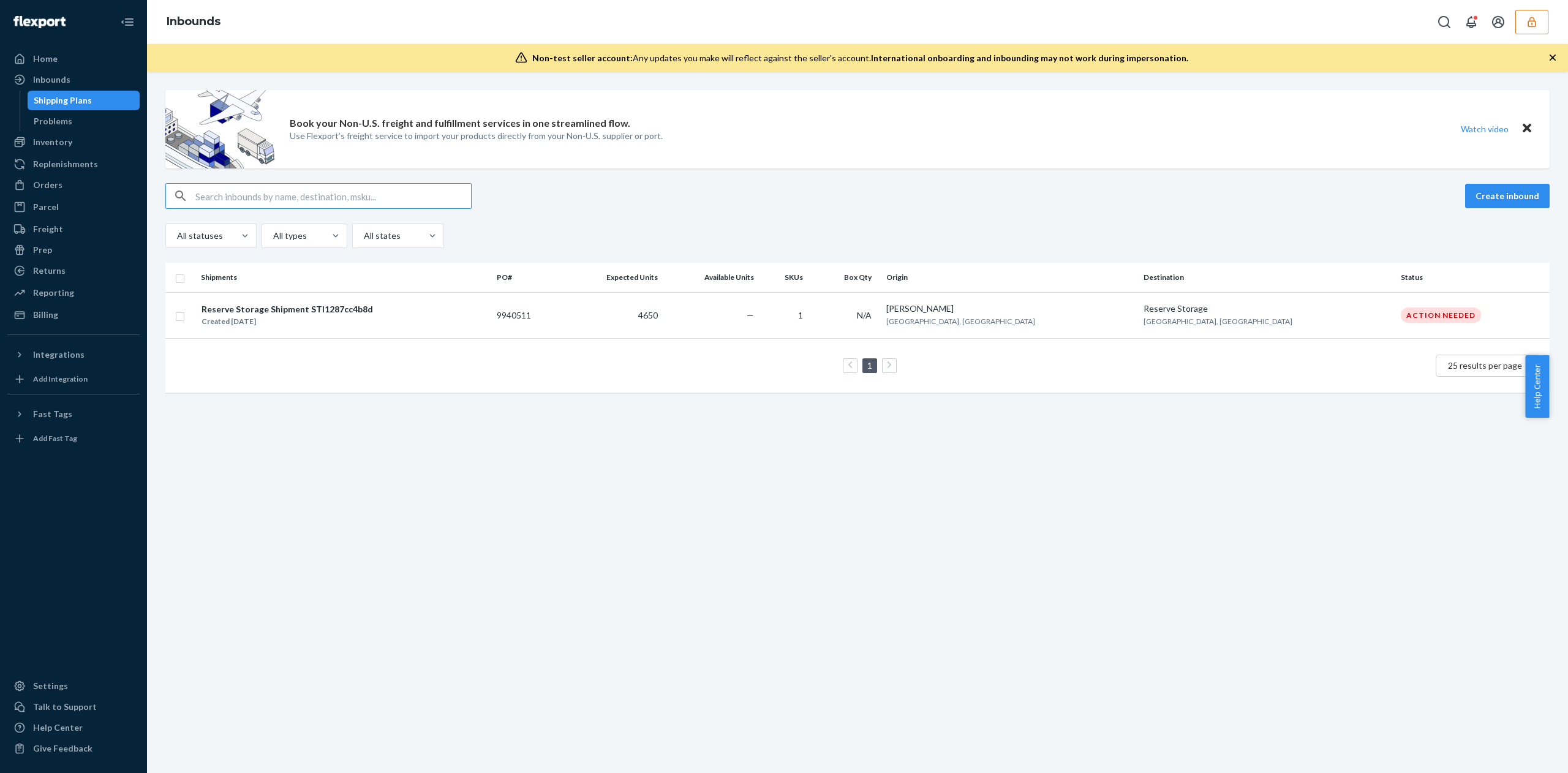
paste input "9940511"
type input "9940511"
click at [564, 333] on td "9940511" at bounding box center [528, 315] width 72 height 46
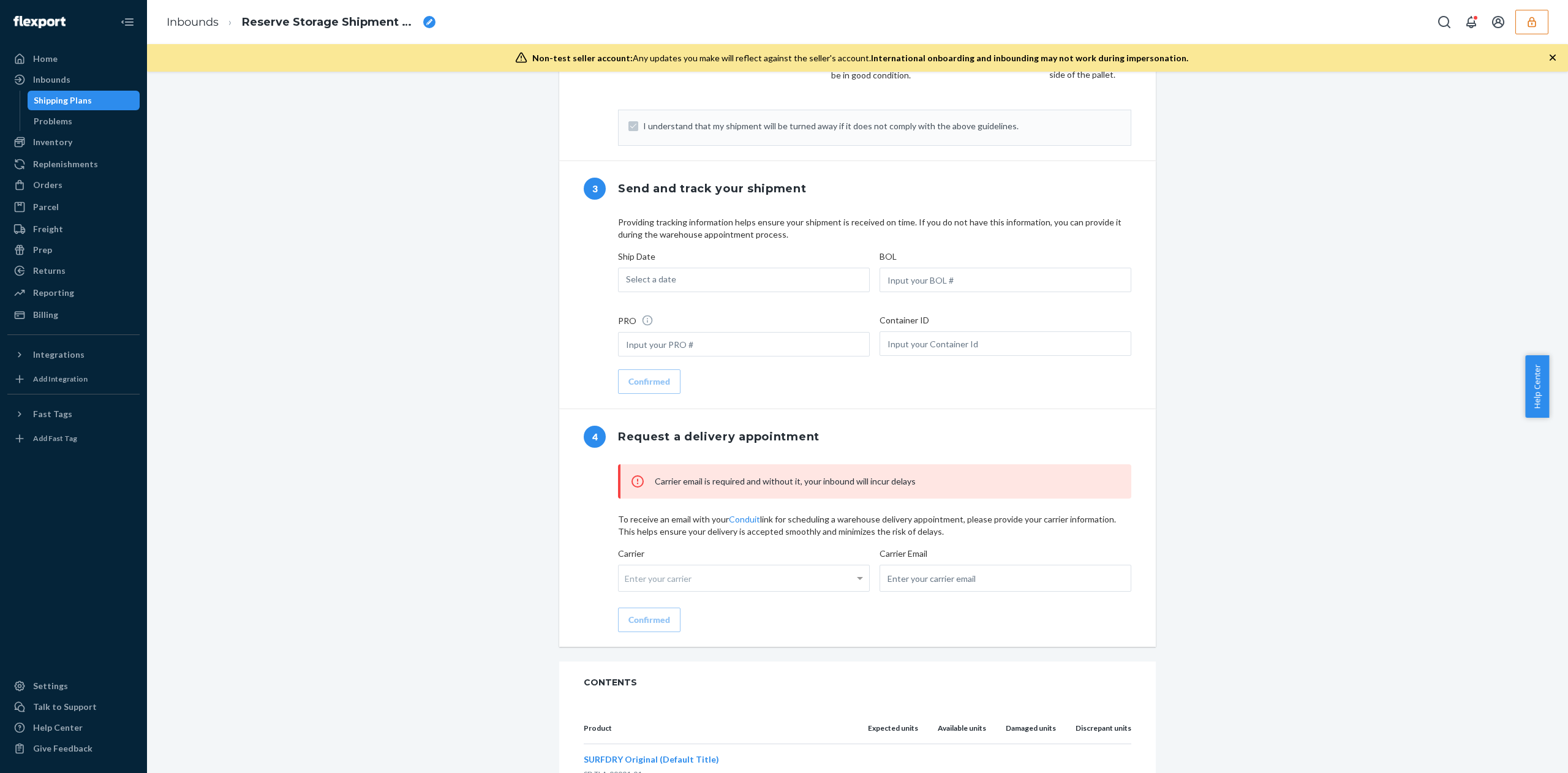
scroll to position [1030, 0]
